Goal: Communication & Community: Answer question/provide support

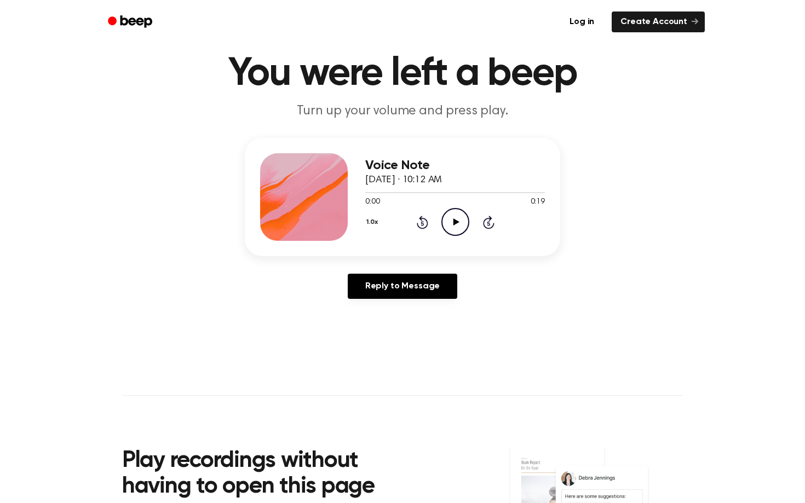
scroll to position [30, 0]
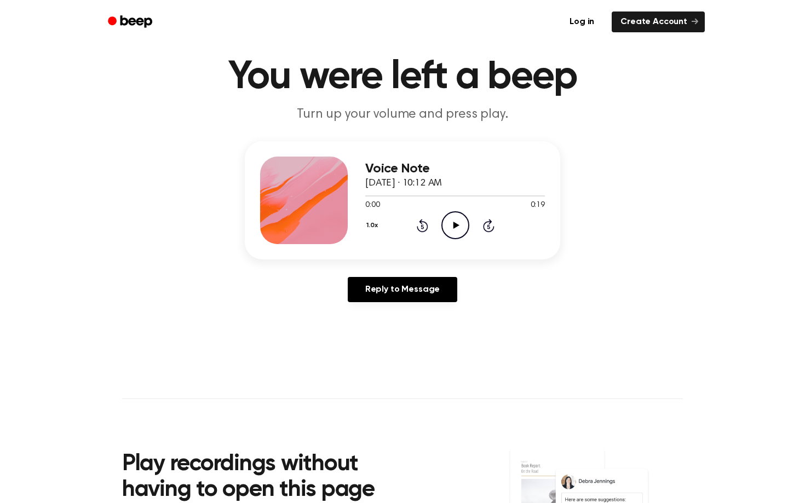
click at [423, 129] on main "You were left a beep Turn up your volume and press play. Voice Note [DATE] · 10…" at bounding box center [402, 307] width 805 height 675
click at [403, 170] on h3 "Voice Note" at bounding box center [455, 169] width 180 height 15
drag, startPoint x: 403, startPoint y: 170, endPoint x: 468, endPoint y: 170, distance: 64.6
click at [468, 170] on h3 "Voice Note" at bounding box center [455, 169] width 180 height 15
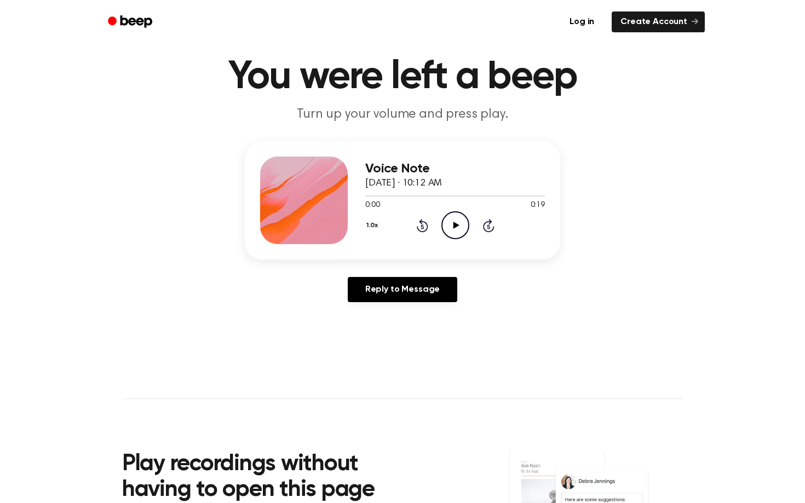
click at [430, 227] on div "1.0x Rewind 5 seconds Play Audio Skip 5 seconds" at bounding box center [455, 225] width 180 height 28
click at [419, 227] on icon "Rewind 5 seconds" at bounding box center [422, 225] width 12 height 14
click at [323, 193] on div at bounding box center [304, 201] width 88 height 88
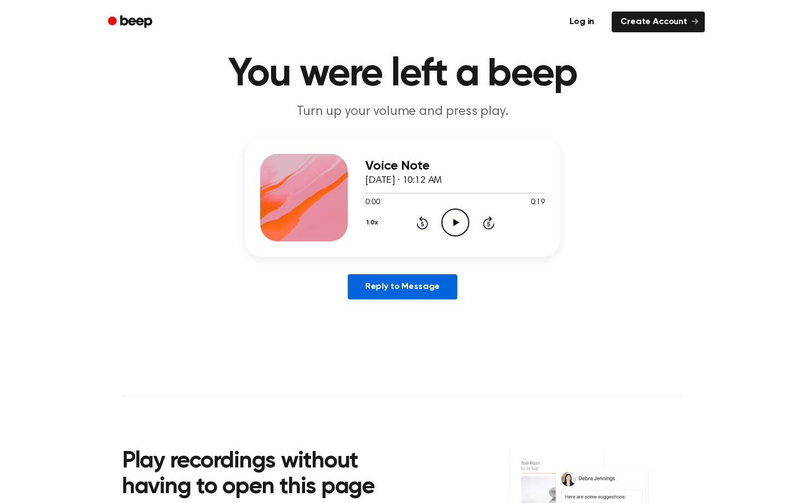
click at [410, 292] on link "Reply to Message" at bounding box center [403, 286] width 110 height 25
